Goal: Task Accomplishment & Management: Use online tool/utility

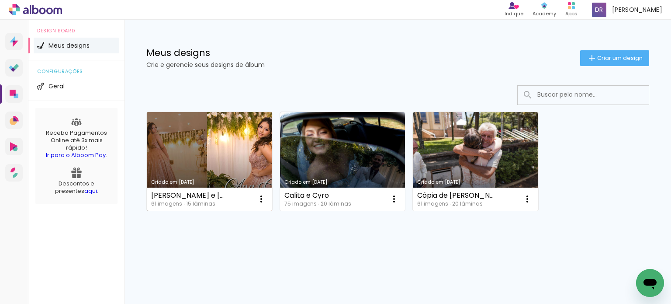
click at [253, 157] on link "Criado em [DATE]" at bounding box center [209, 161] width 125 height 99
click at [0, 0] on neon-animated-pages "Confirmar Cancelar" at bounding box center [0, 0] width 0 height 0
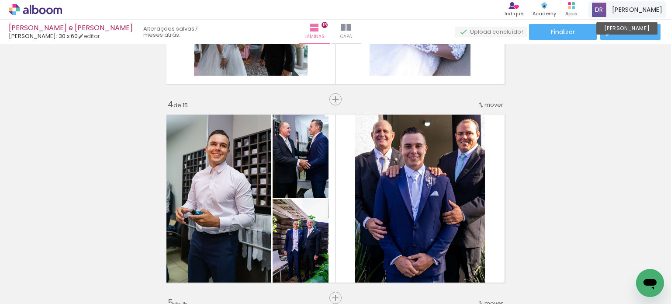
scroll to position [437, 0]
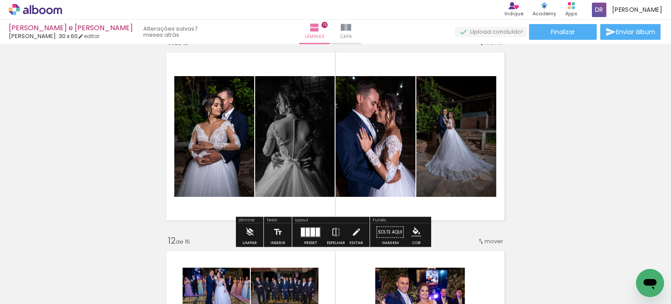
scroll to position [2010, 0]
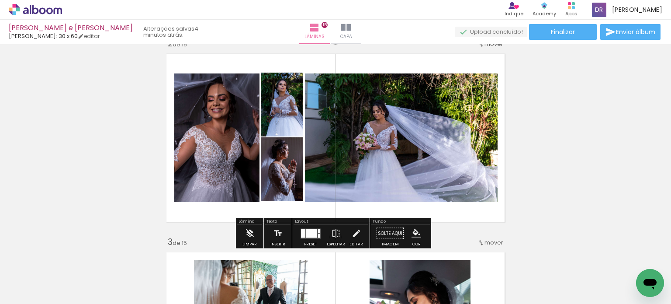
scroll to position [175, 0]
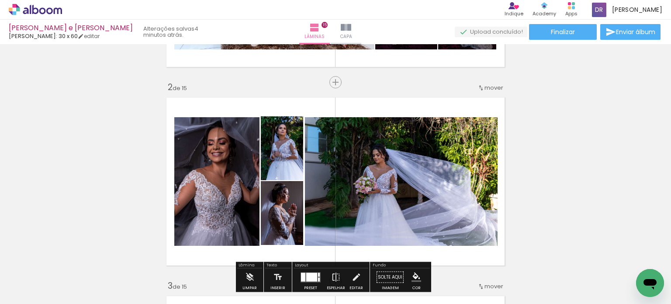
click at [282, 168] on quentale-photo at bounding box center [282, 148] width 42 height 64
click at [236, 156] on quentale-photo at bounding box center [216, 181] width 85 height 128
click at [218, 173] on quentale-photo at bounding box center [216, 181] width 85 height 128
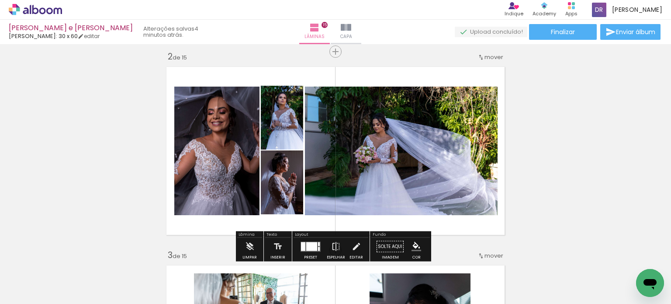
scroll to position [218, 0]
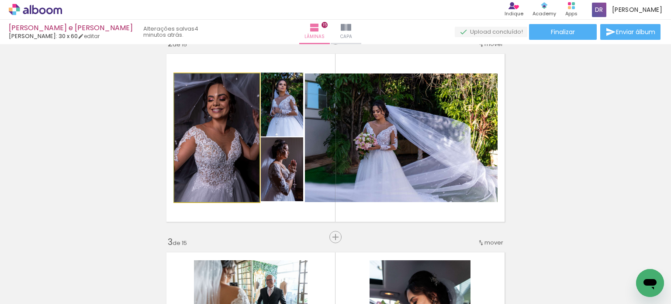
click at [220, 179] on quentale-photo at bounding box center [216, 137] width 85 height 128
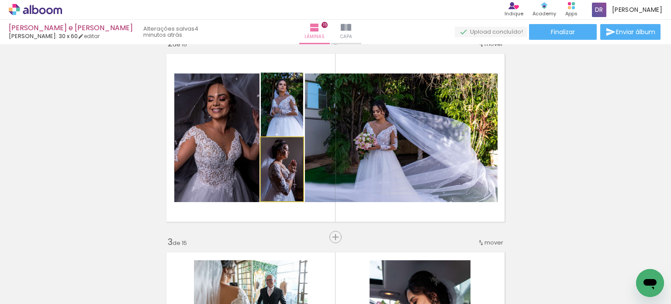
click at [276, 185] on quentale-photo at bounding box center [282, 169] width 42 height 64
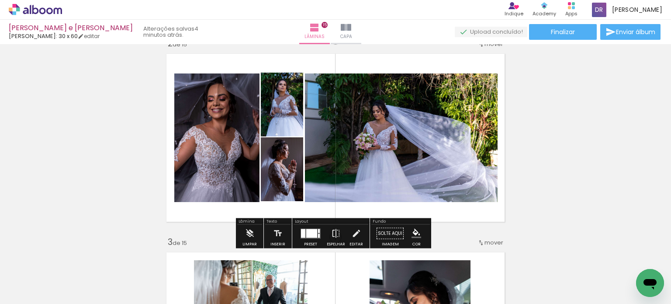
click at [276, 185] on quentale-photo at bounding box center [282, 169] width 42 height 64
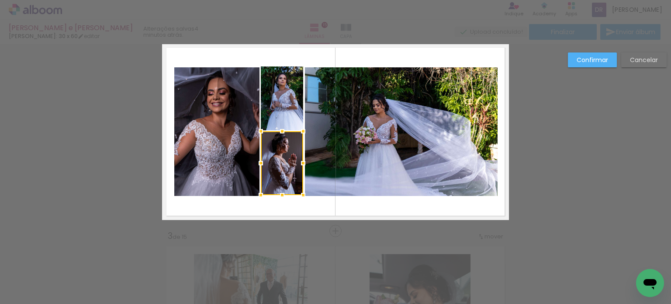
scroll to position [227, 0]
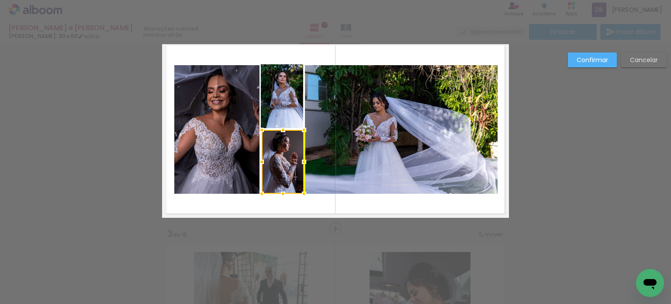
click at [277, 177] on div at bounding box center [283, 162] width 42 height 64
click at [285, 209] on quentale-layouter at bounding box center [335, 129] width 347 height 177
click at [234, 102] on quentale-photo at bounding box center [216, 129] width 85 height 128
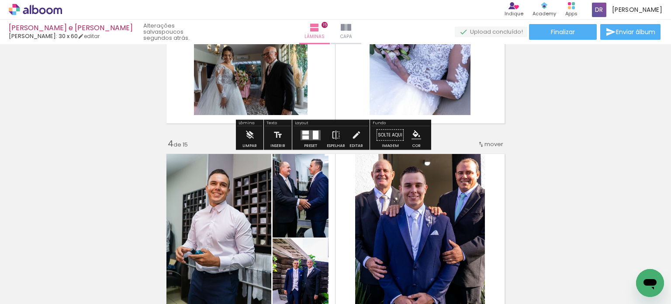
scroll to position [106, 0]
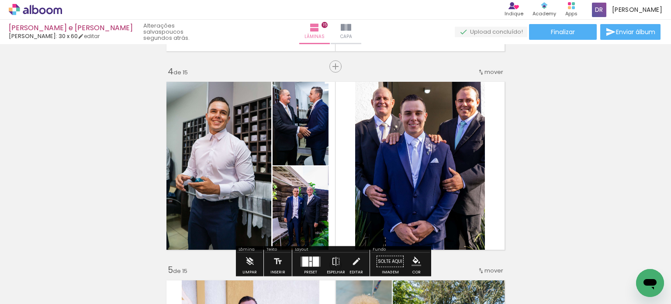
scroll to position [603, 0]
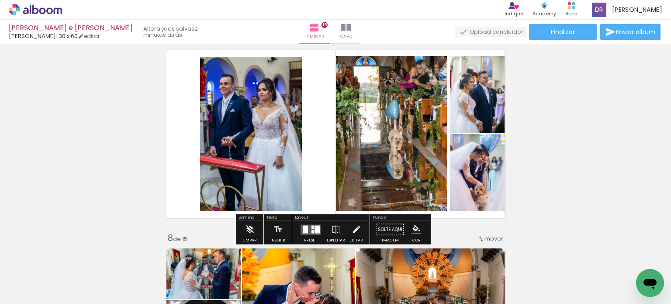
scroll to position [1171, 0]
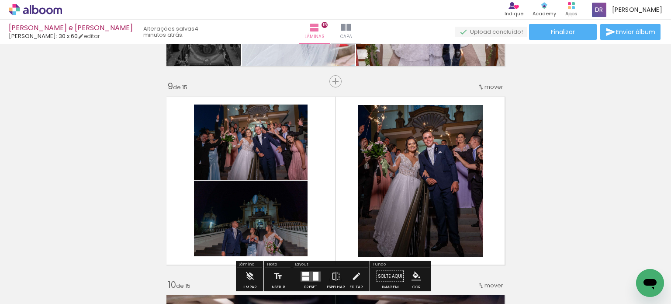
scroll to position [1564, 0]
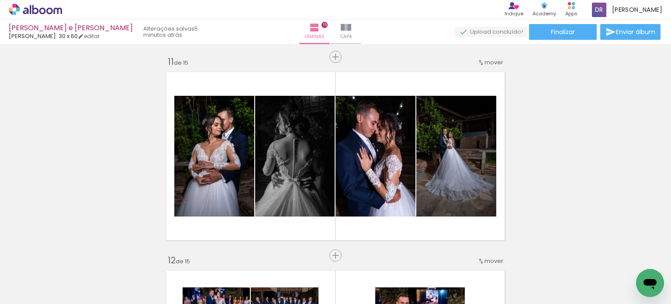
scroll to position [2001, 0]
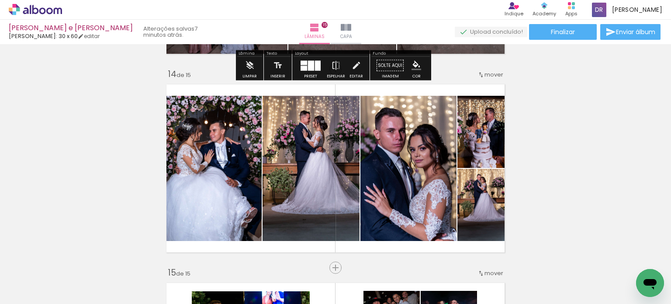
scroll to position [2569, 0]
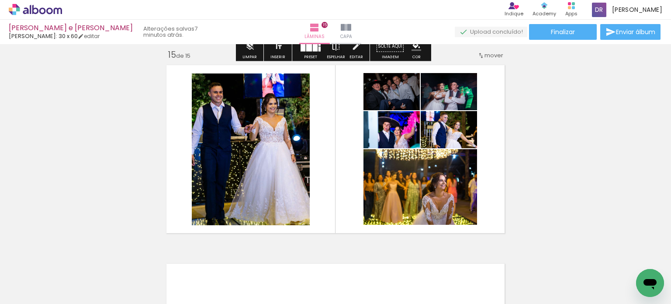
scroll to position [2787, 0]
